Goal: Ask a question

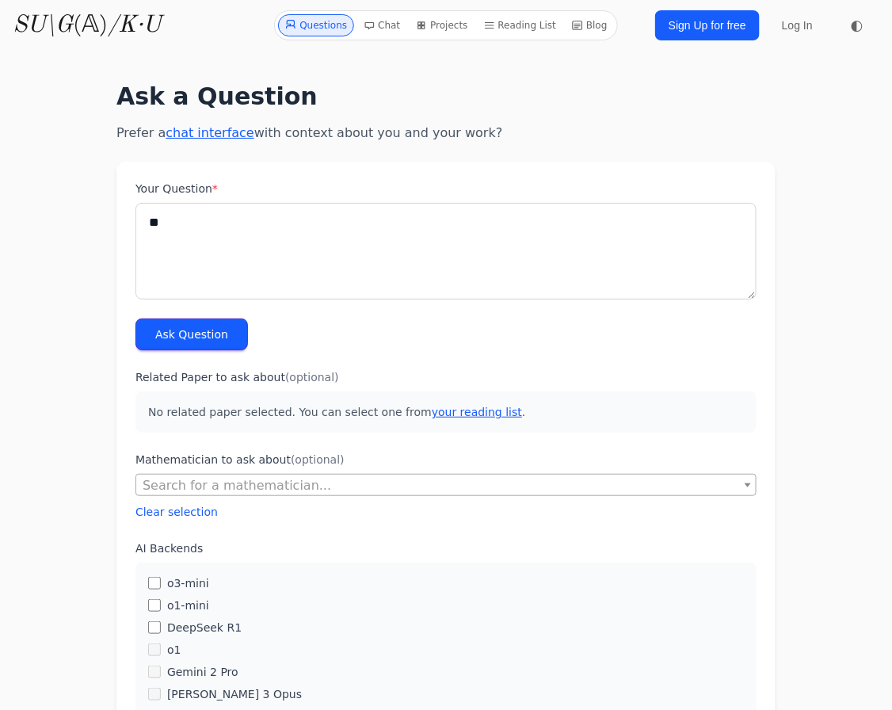
type textarea "*"
type textarea "**********"
click at [209, 333] on button "Ask Question" at bounding box center [191, 334] width 112 height 32
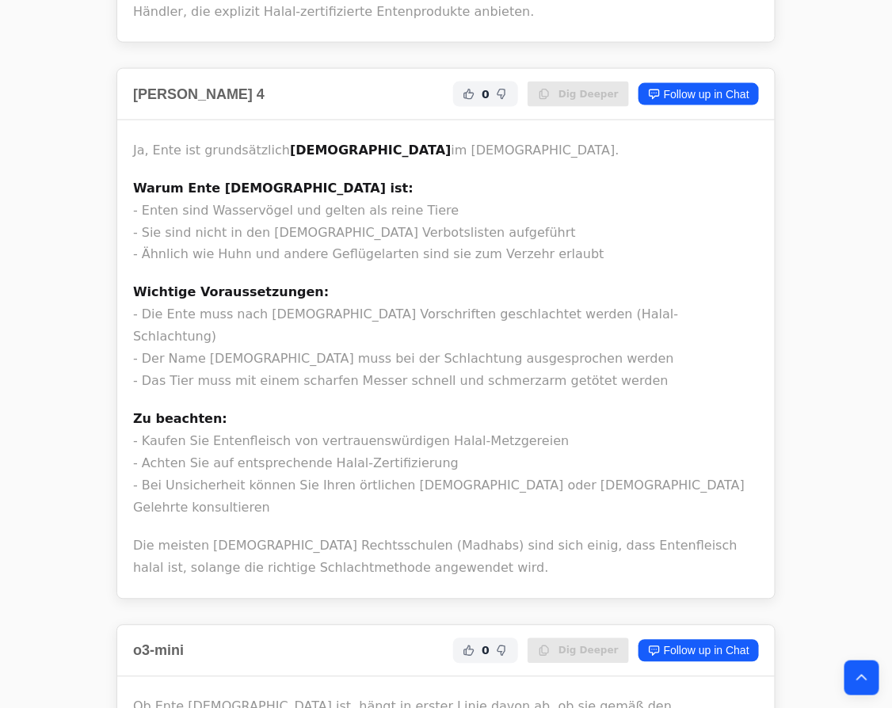
scroll to position [2232, 0]
